Goal: Check status

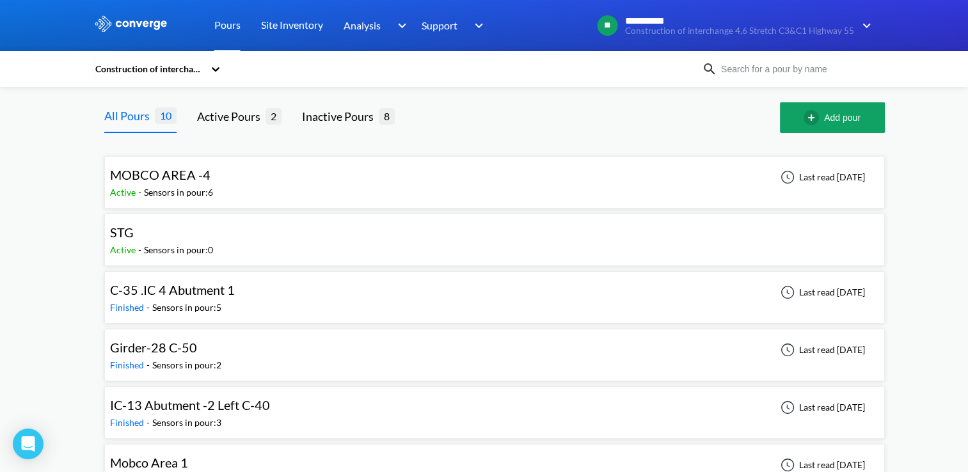
click at [386, 182] on div "MOBCO AREA -4 Active - Sensors in pour: 6 Last read [DATE]" at bounding box center [494, 182] width 769 height 41
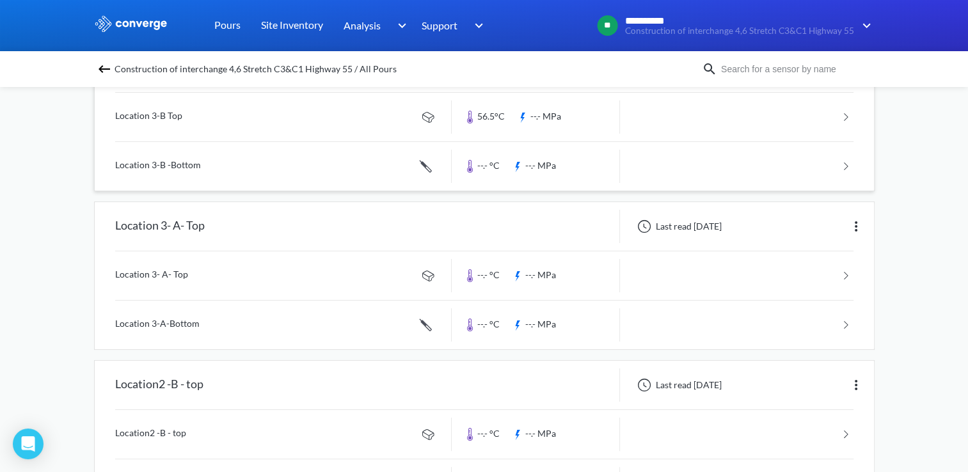
scroll to position [64, 0]
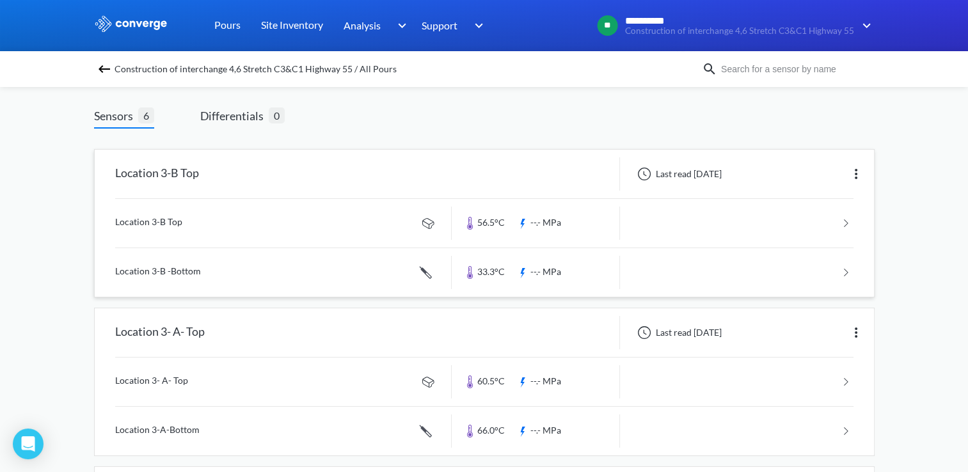
click at [803, 230] on link at bounding box center [484, 223] width 738 height 49
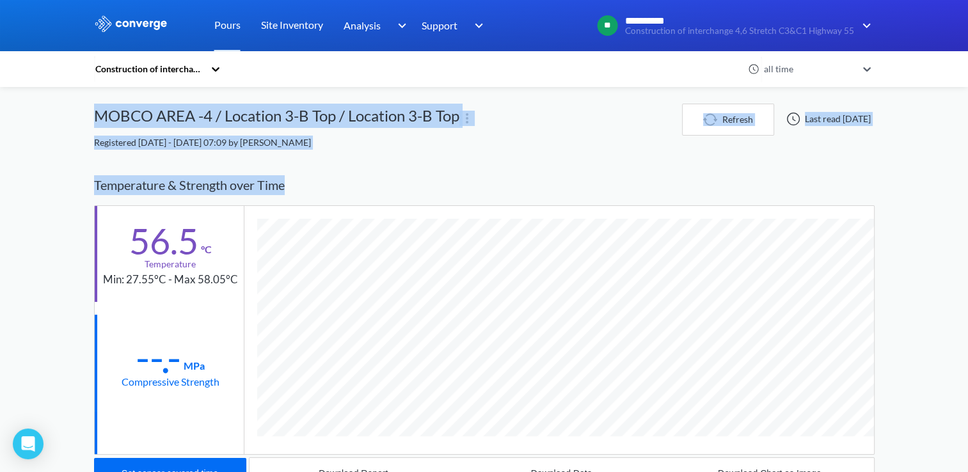
drag, startPoint x: 100, startPoint y: 113, endPoint x: 310, endPoint y: 177, distance: 219.3
click at [310, 177] on div "Construction of interchange 4,6 Stretch C3&C1 Highway 55 all time MOBCO AREA -4…" at bounding box center [484, 441] width 780 height 675
drag, startPoint x: 310, startPoint y: 177, endPoint x: 415, endPoint y: 180, distance: 105.6
click at [415, 180] on div "Temperature & Strength over Time" at bounding box center [484, 185] width 780 height 40
drag, startPoint x: 513, startPoint y: 162, endPoint x: 524, endPoint y: 162, distance: 11.5
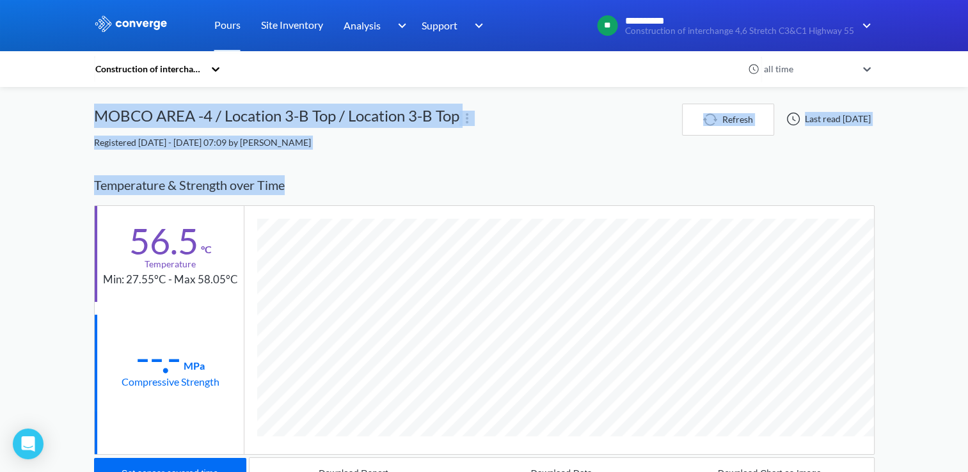
click at [514, 162] on div "Construction of interchange 4,6 Stretch C3&C1 Highway 55 all time MOBCO AREA -4…" at bounding box center [484, 441] width 780 height 675
click at [540, 161] on div "Construction of interchange 4,6 Stretch C3&C1 Highway 55 all time MOBCO AREA -4…" at bounding box center [484, 441] width 780 height 675
click at [914, 153] on div "**********" at bounding box center [484, 394] width 968 height 789
